Goal: Information Seeking & Learning: Understand process/instructions

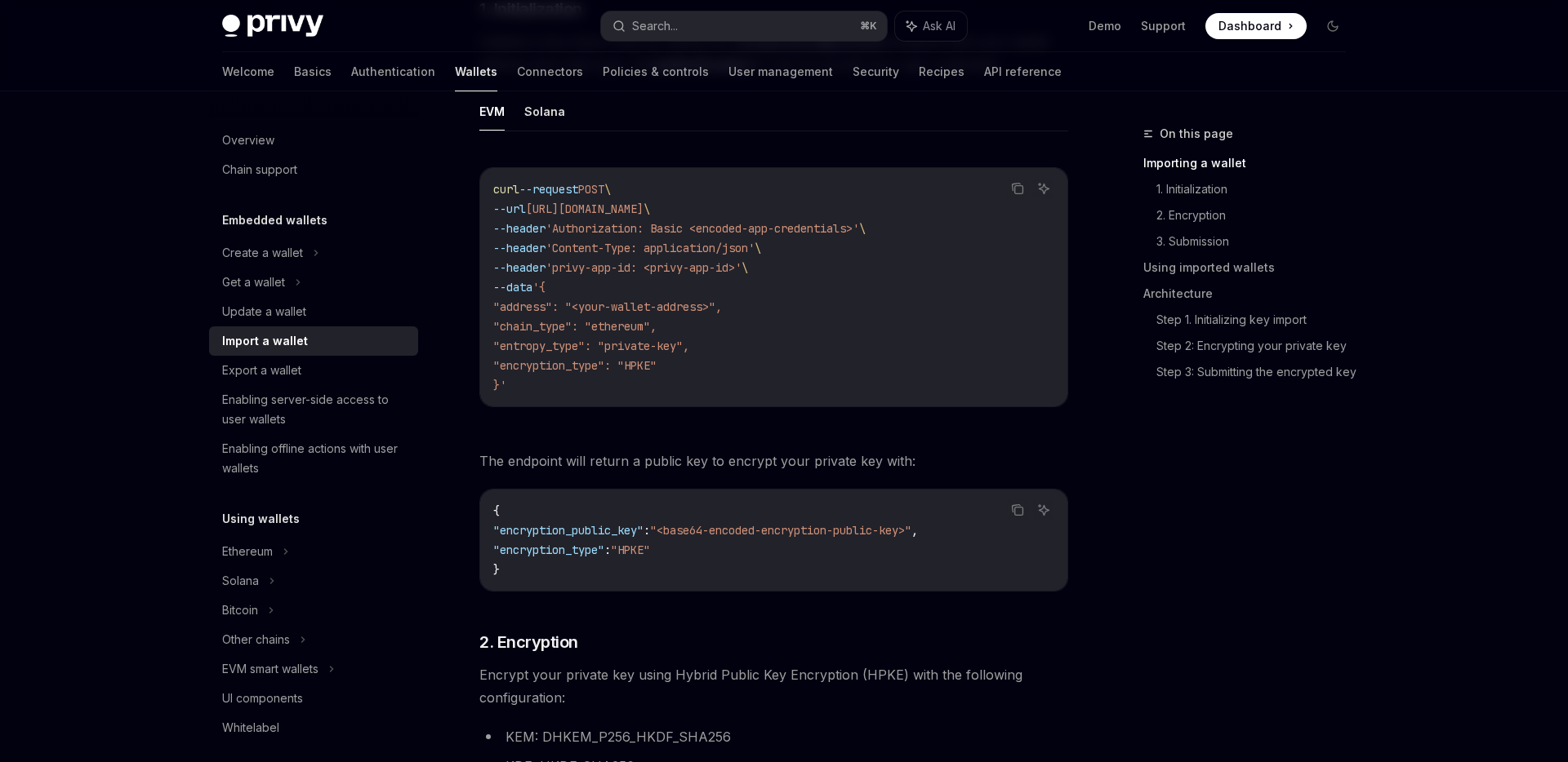
scroll to position [489, 0]
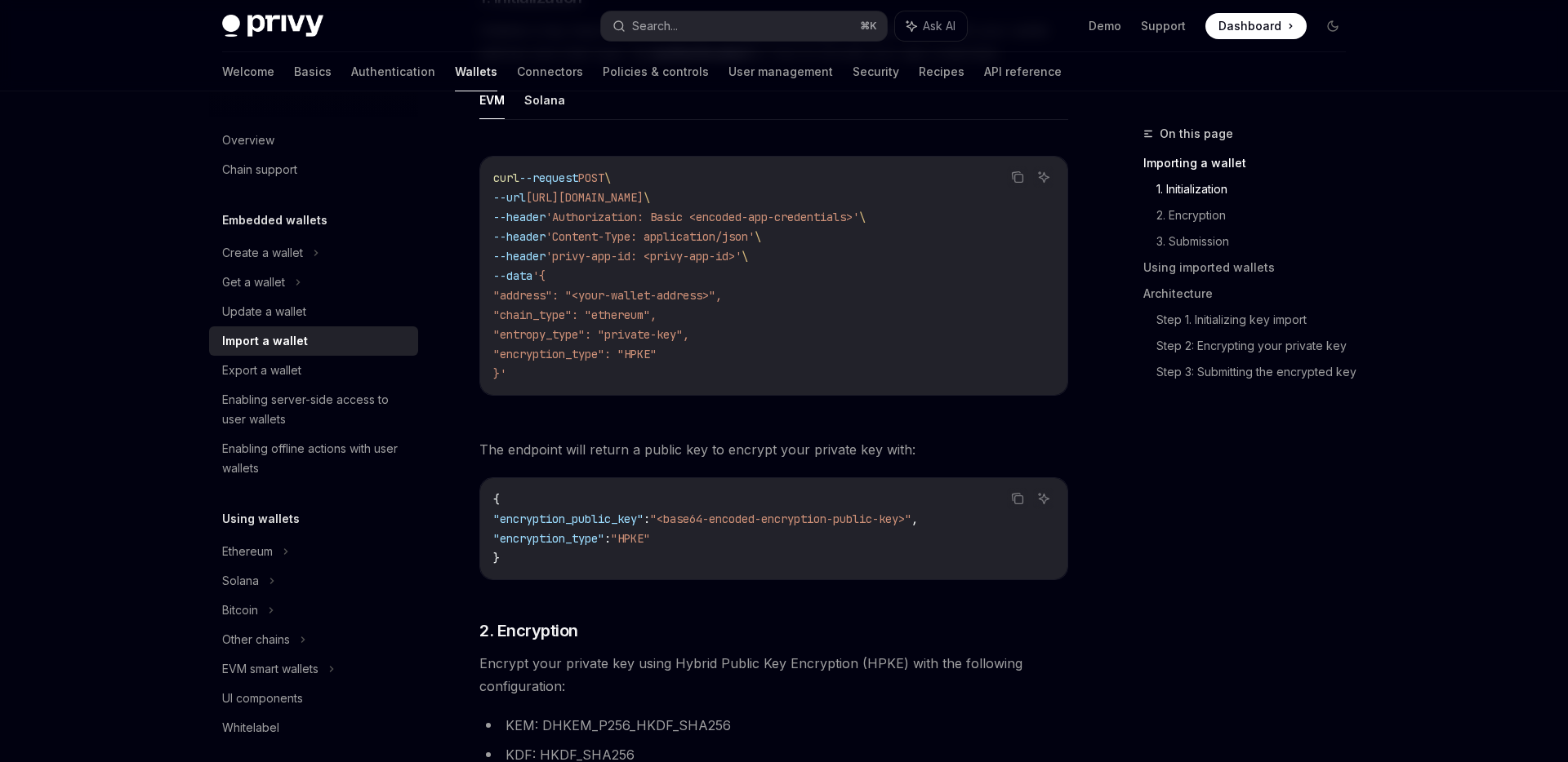
click at [601, 443] on span "The endpoint will return a public key to encrypt your private key with:" at bounding box center [774, 449] width 589 height 23
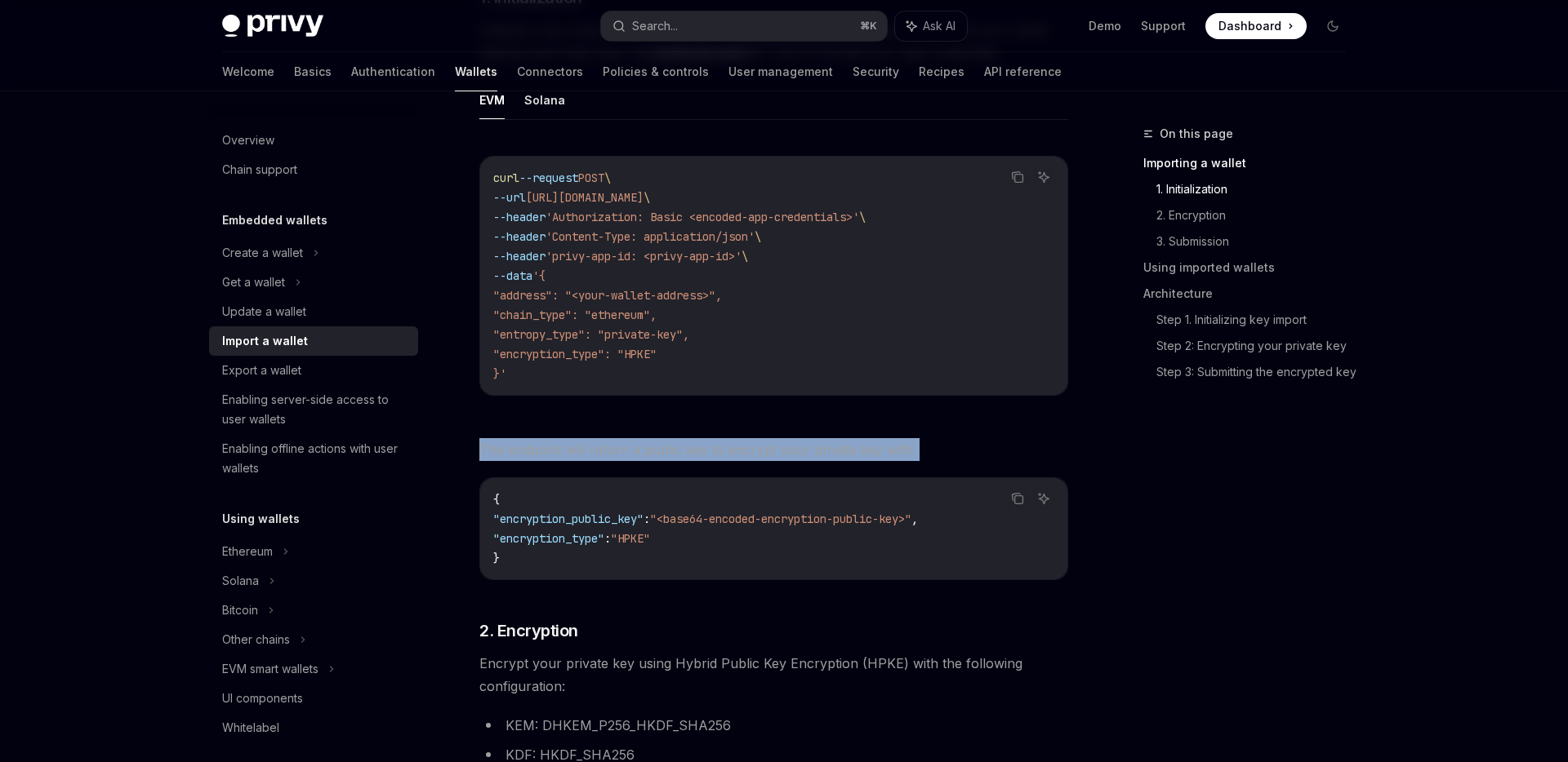
click at [601, 443] on span "The endpoint will return a public key to encrypt your private key with:" at bounding box center [774, 449] width 589 height 23
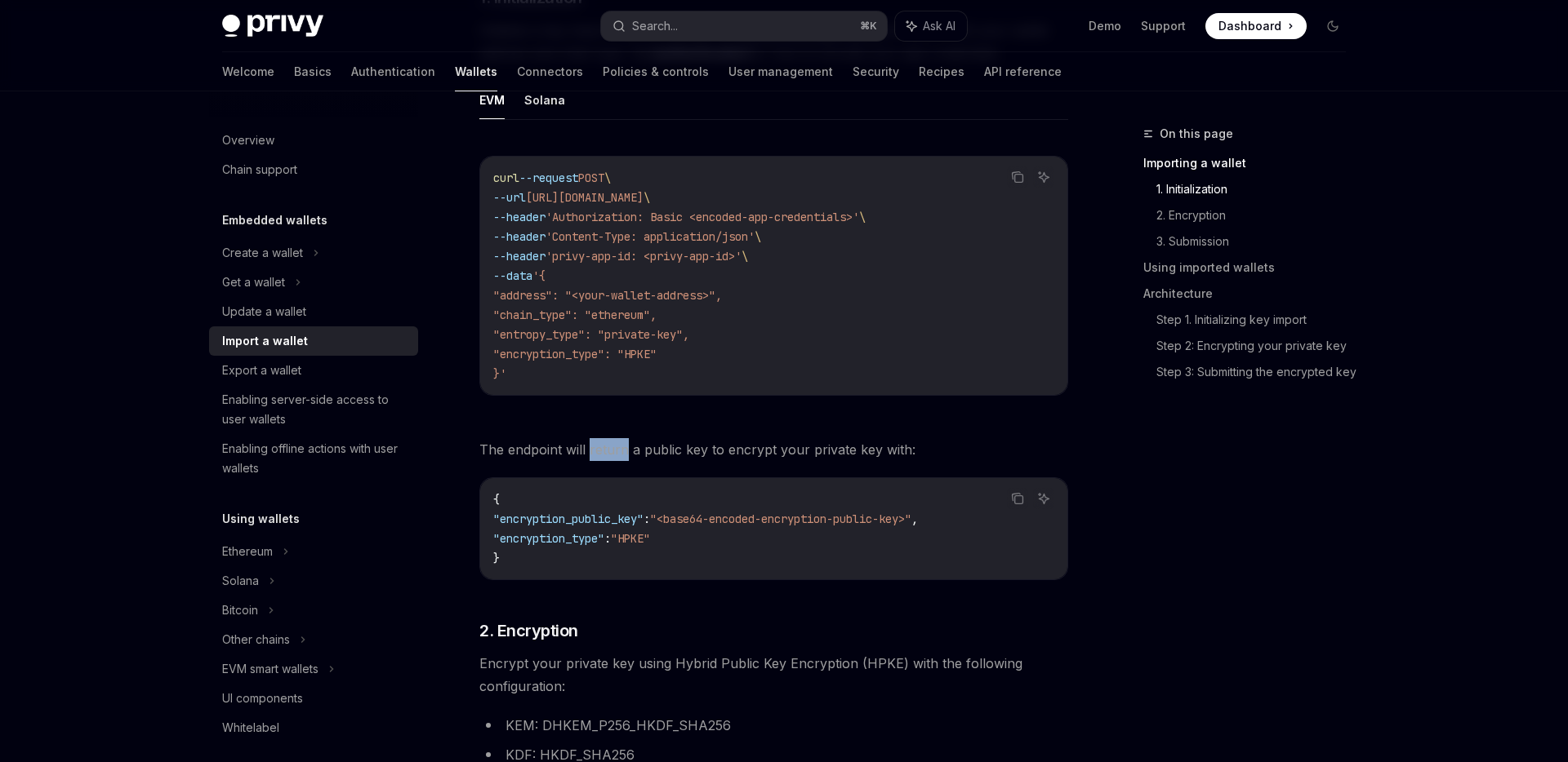
click at [601, 443] on span "The endpoint will return a public key to encrypt your private key with:" at bounding box center [774, 449] width 589 height 23
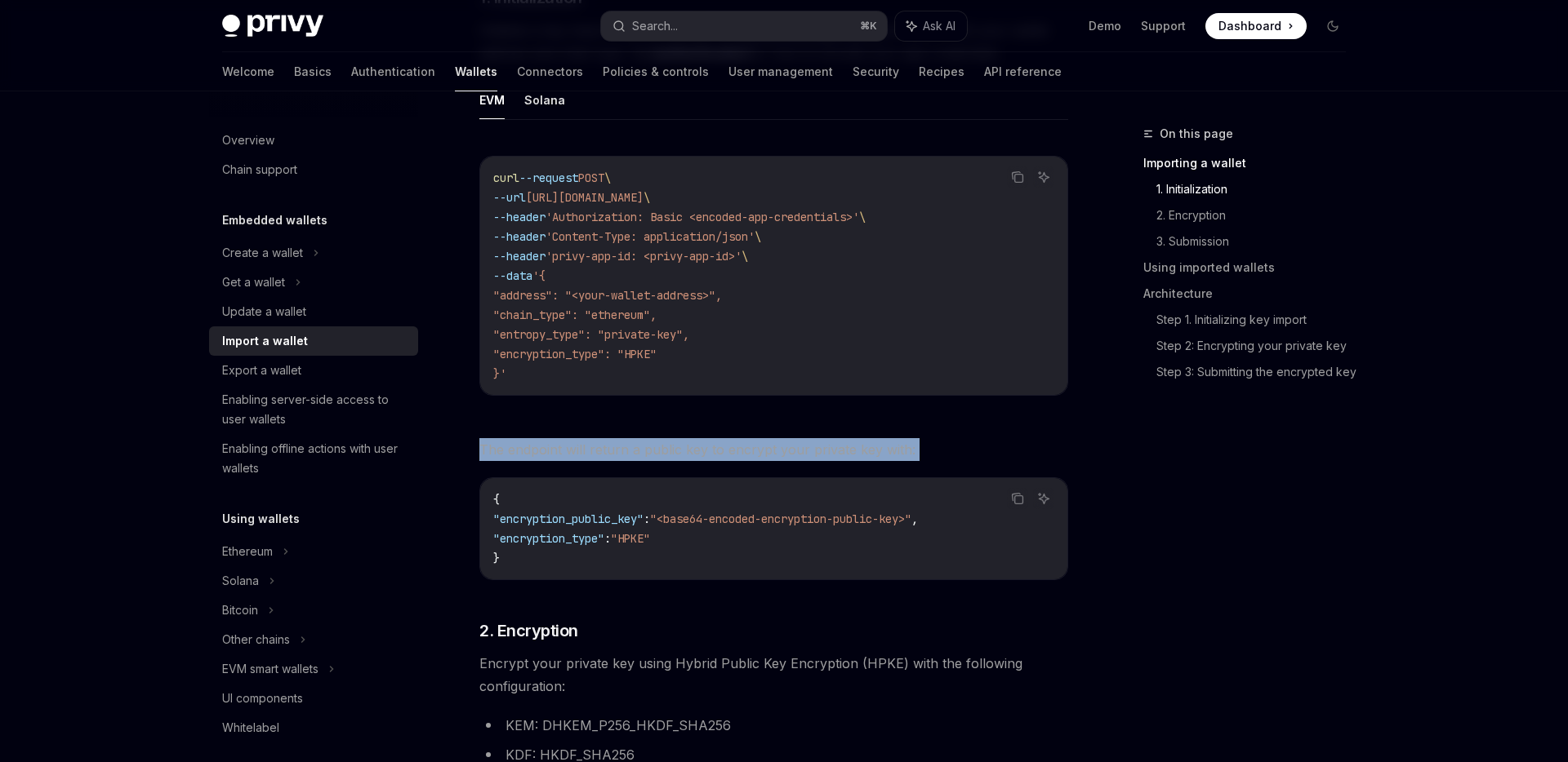
click at [601, 443] on span "The endpoint will return a public key to encrypt your private key with:" at bounding box center [774, 449] width 589 height 23
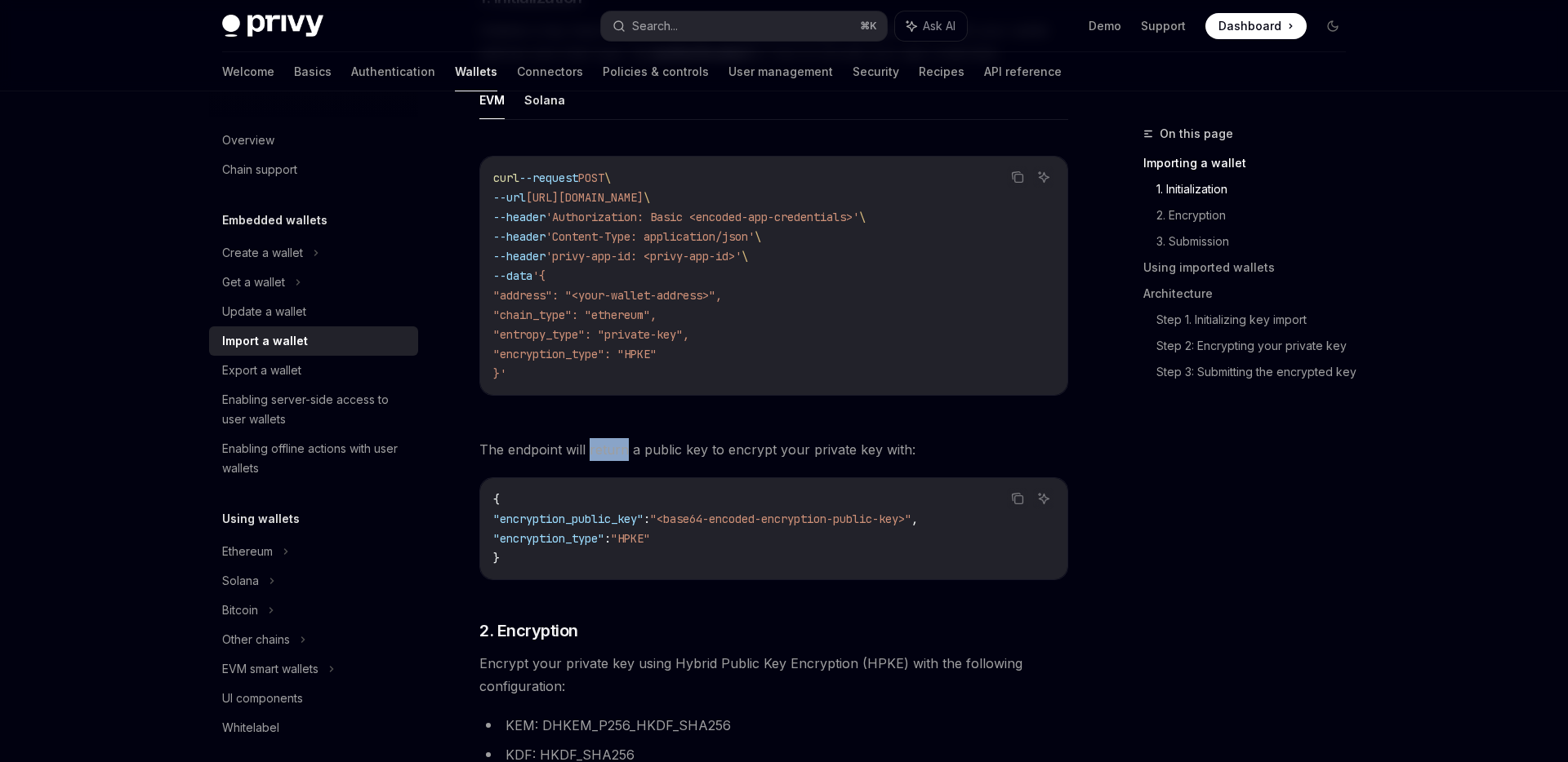
click at [601, 443] on span "The endpoint will return a public key to encrypt your private key with:" at bounding box center [774, 449] width 589 height 23
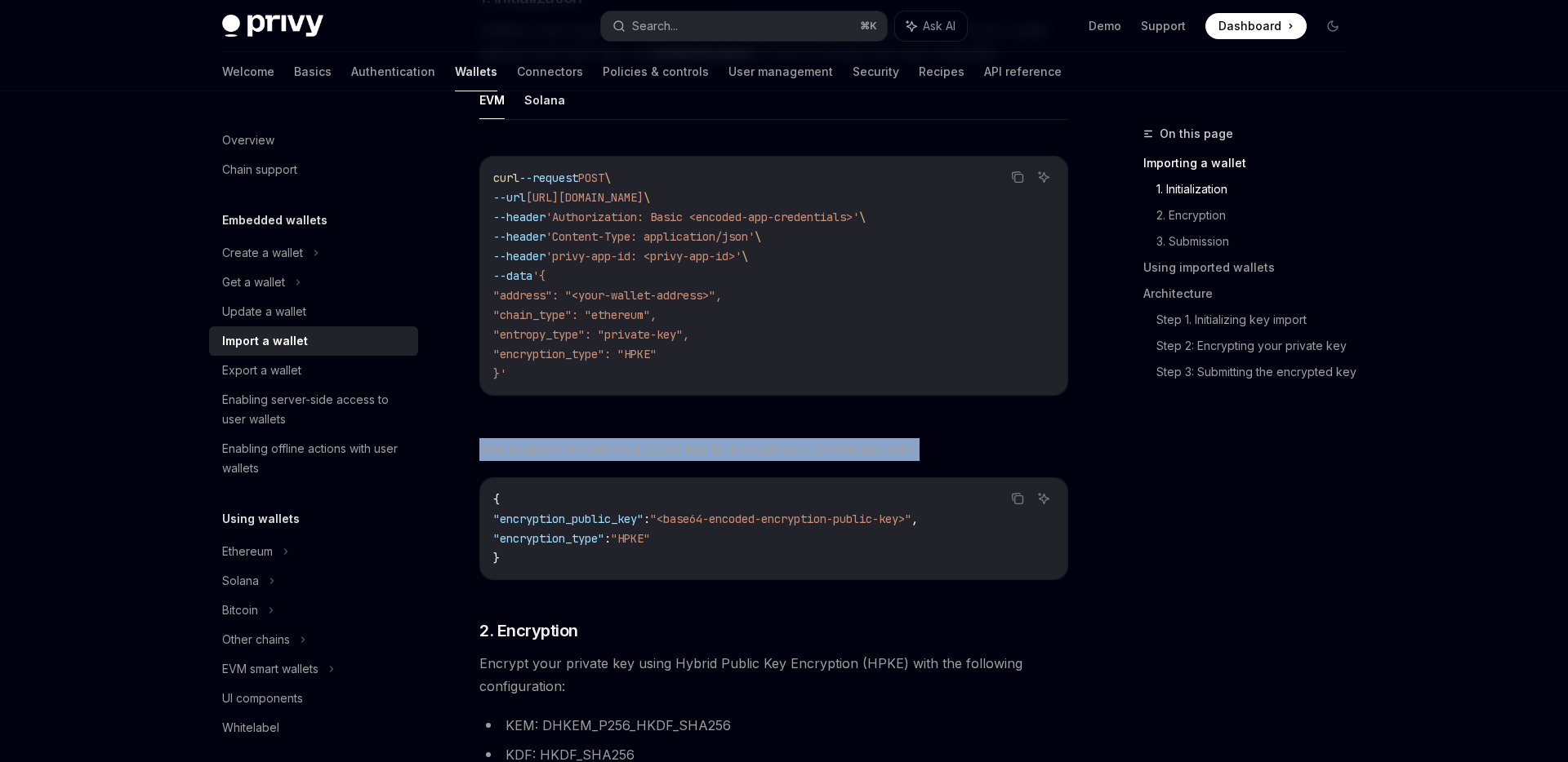
click at [601, 443] on span "The endpoint will return a public key to encrypt your private key with:" at bounding box center [774, 449] width 589 height 23
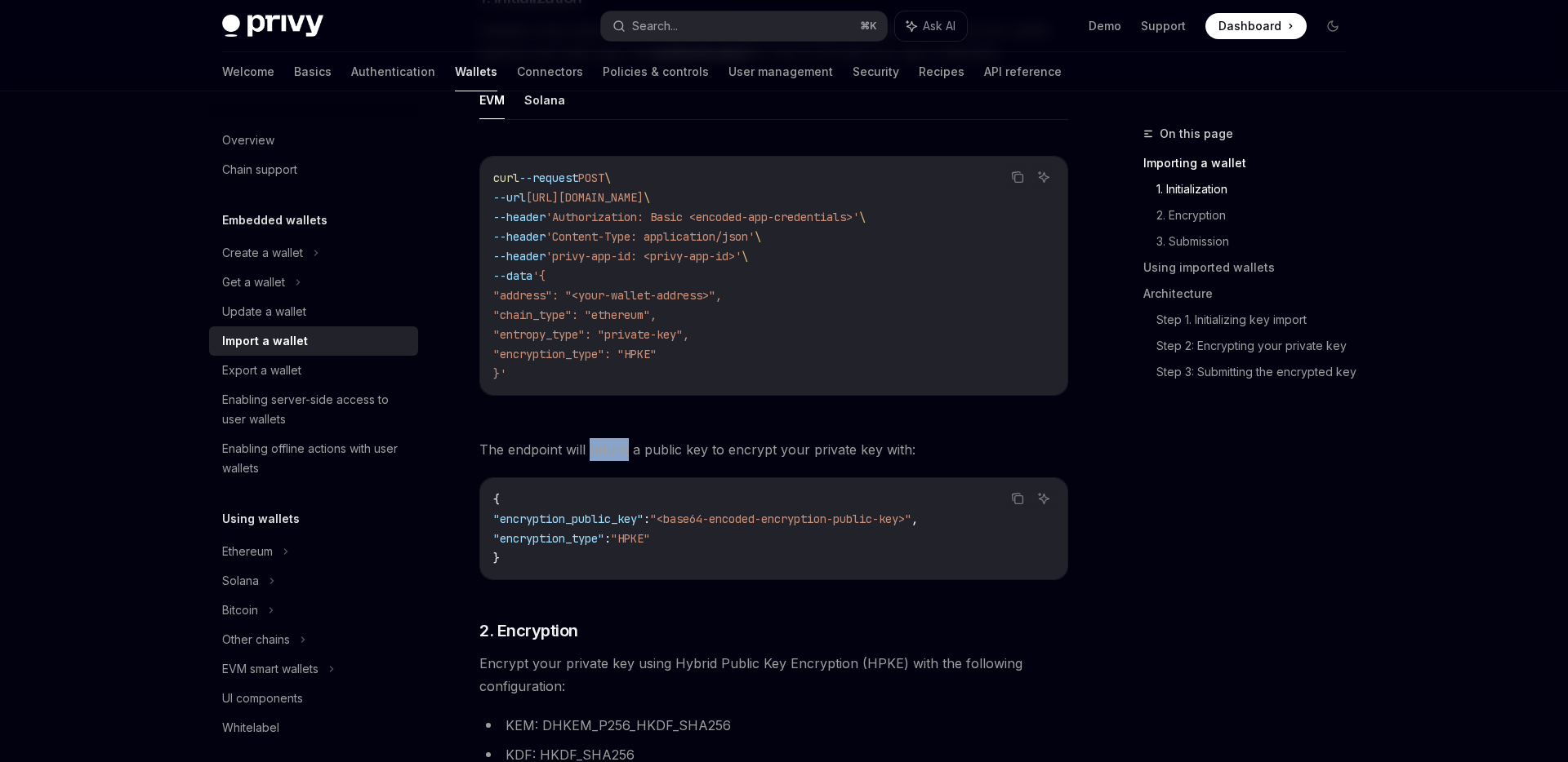
click at [601, 443] on span "The endpoint will return a public key to encrypt your private key with:" at bounding box center [774, 449] width 589 height 23
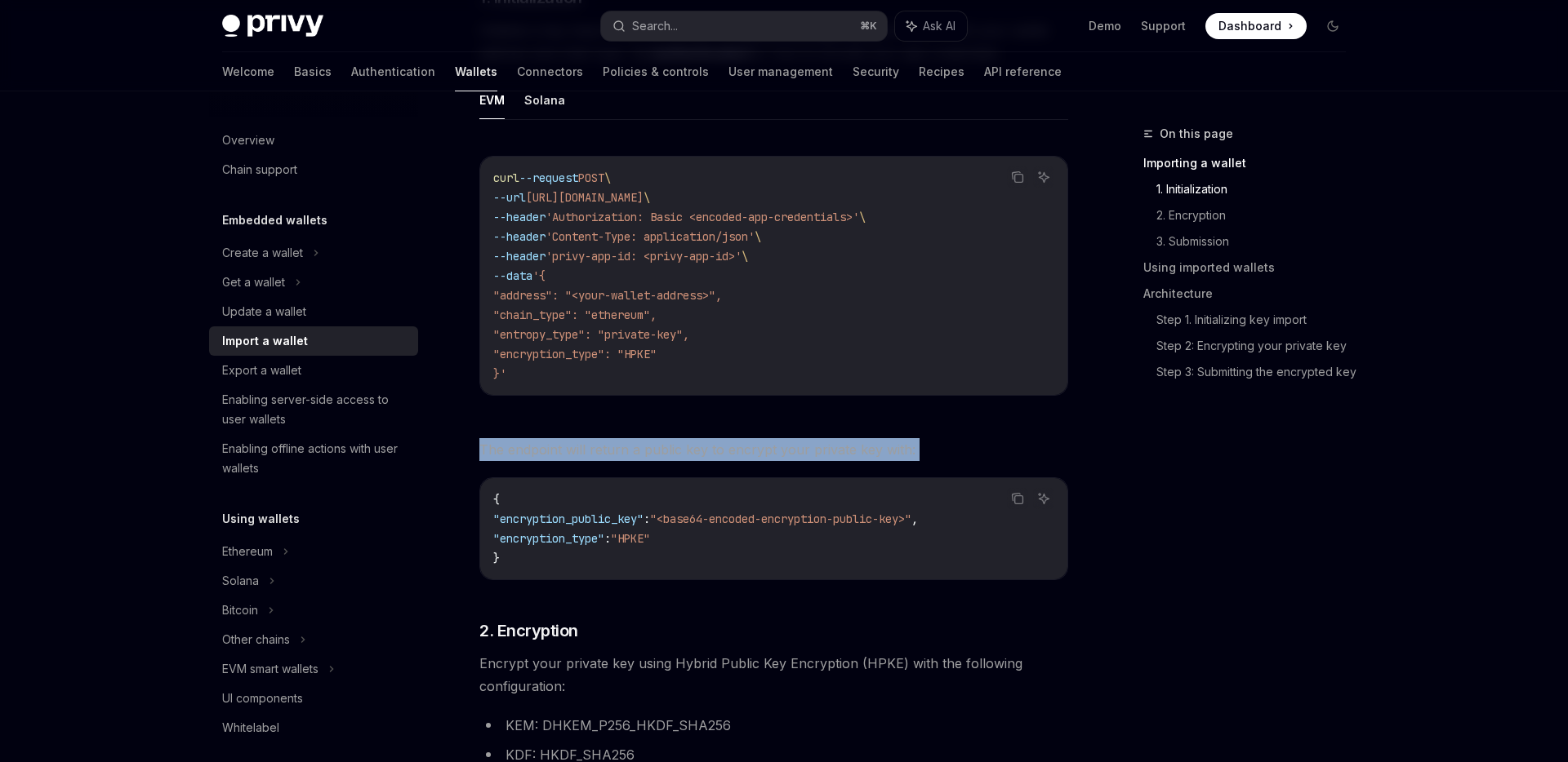
click at [601, 443] on span "The endpoint will return a public key to encrypt your private key with:" at bounding box center [774, 449] width 589 height 23
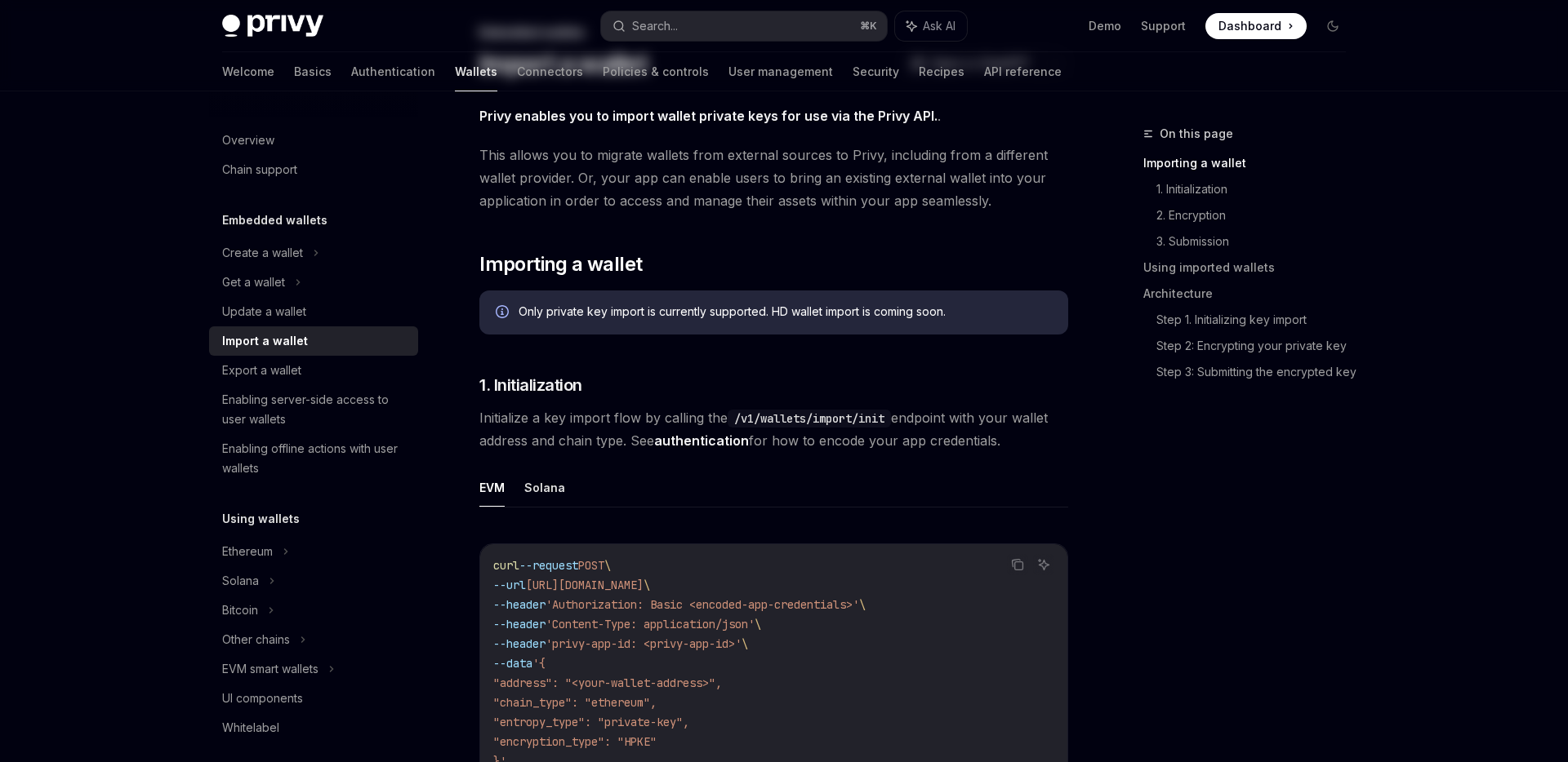
scroll to position [0, 0]
